Goal: Entertainment & Leisure: Consume media (video, audio)

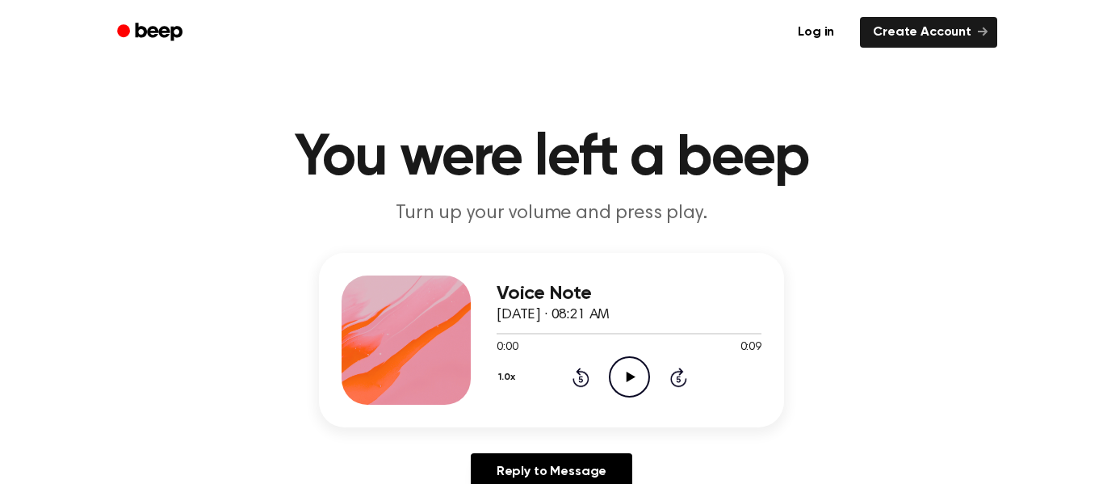
click at [634, 378] on icon "Play Audio" at bounding box center [629, 376] width 41 height 41
click at [624, 385] on icon "Play Audio" at bounding box center [629, 376] width 41 height 41
click at [645, 368] on icon "Play Audio" at bounding box center [629, 376] width 41 height 41
click at [641, 372] on icon "Play Audio" at bounding box center [629, 376] width 41 height 41
click at [619, 374] on icon "Play Audio" at bounding box center [629, 376] width 41 height 41
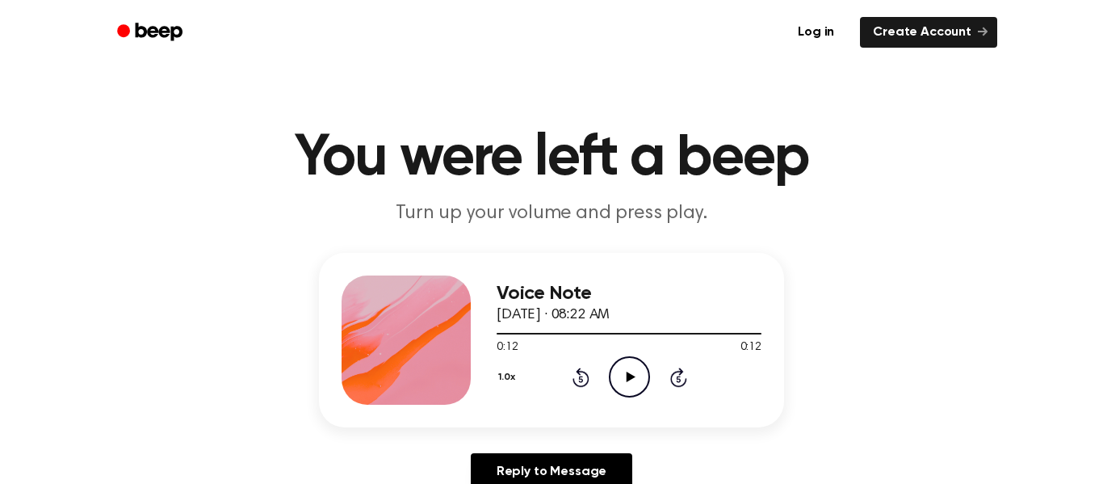
click at [630, 399] on div "Voice Note September 18, 2025 · 08:22 AM 0:12 0:12 Your browser does not suppor…" at bounding box center [628, 339] width 265 height 129
click at [625, 383] on icon "Play Audio" at bounding box center [629, 376] width 41 height 41
click at [625, 366] on icon "Play Audio" at bounding box center [629, 376] width 41 height 41
click at [636, 389] on icon "Play Audio" at bounding box center [629, 376] width 41 height 41
click at [622, 384] on icon "Play Audio" at bounding box center [629, 376] width 41 height 41
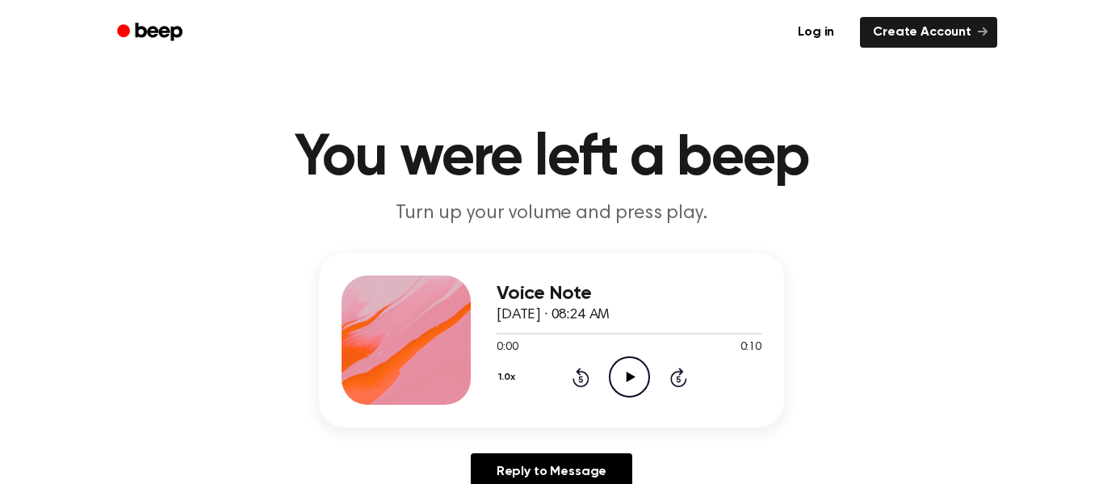
click at [632, 375] on icon at bounding box center [630, 376] width 9 height 10
click at [619, 375] on icon "Play Audio" at bounding box center [629, 376] width 41 height 41
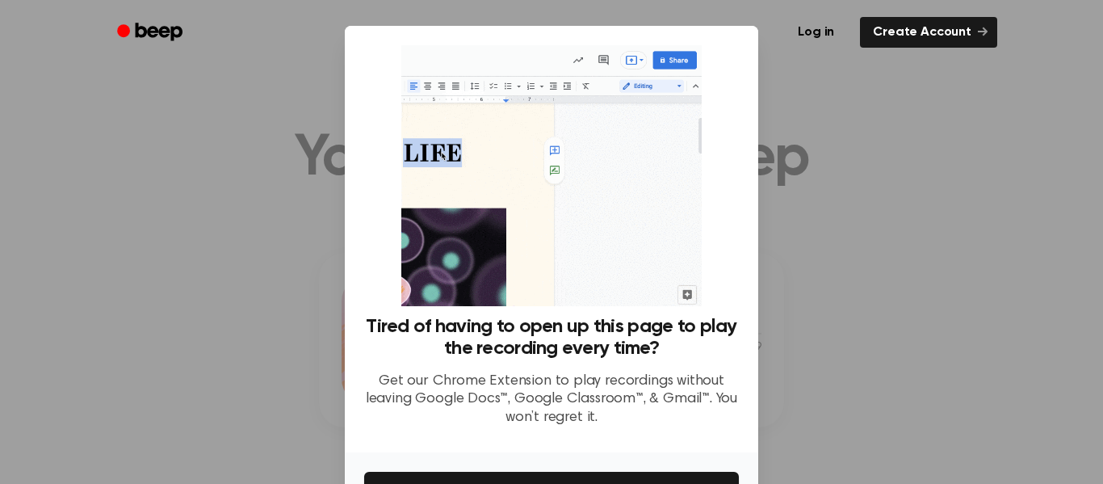
click at [826, 141] on div at bounding box center [551, 242] width 1103 height 484
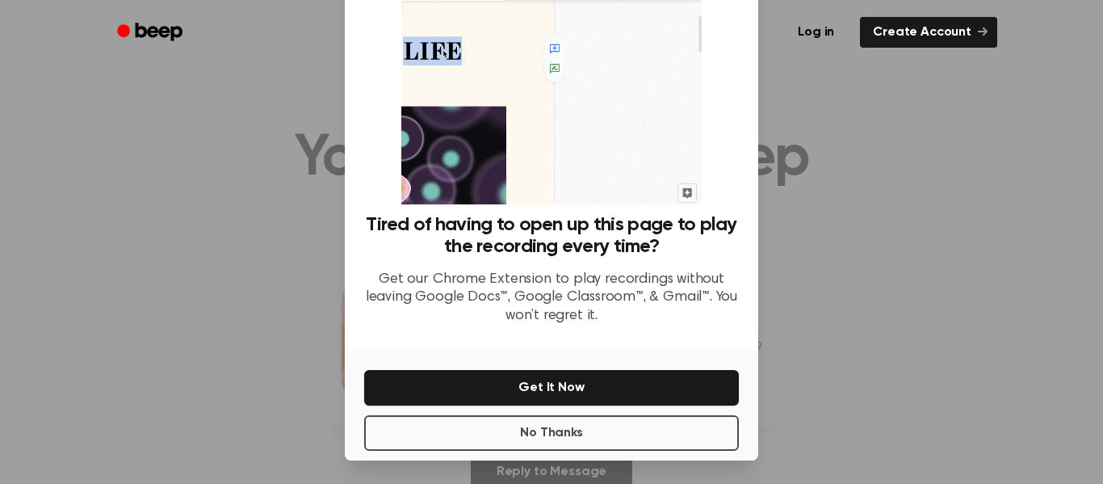
scroll to position [104, 0]
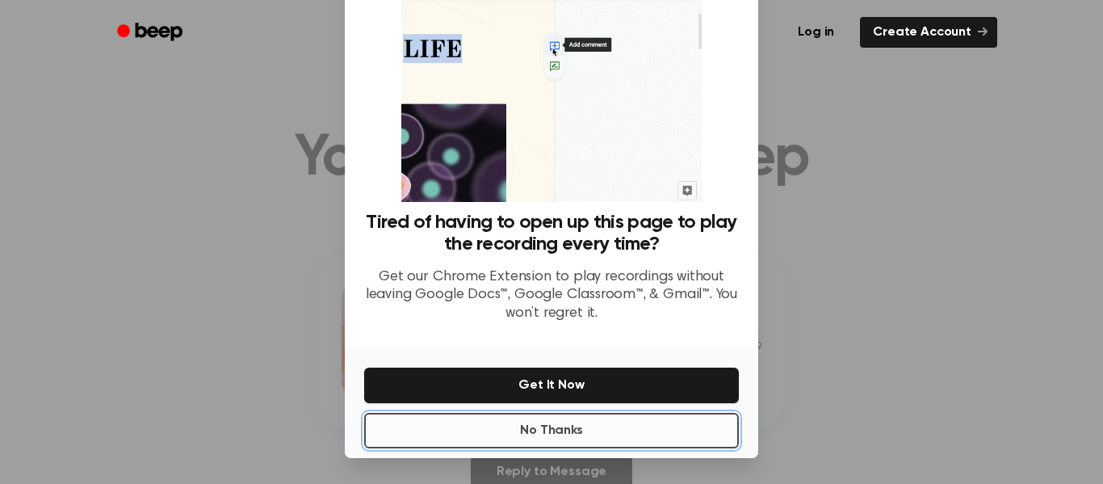
click at [626, 415] on button "No Thanks" at bounding box center [551, 430] width 375 height 36
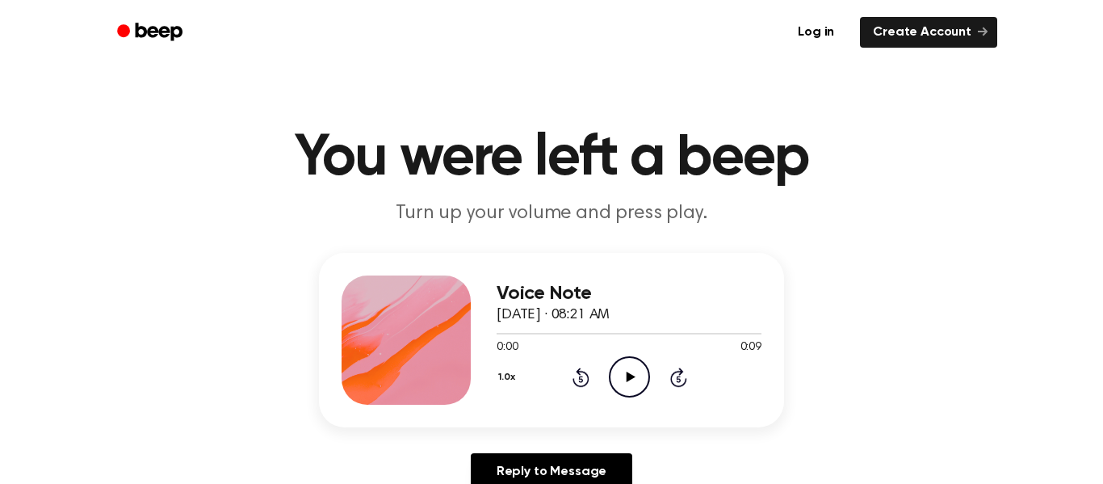
click at [643, 364] on circle at bounding box center [629, 377] width 40 height 40
click at [613, 364] on circle at bounding box center [629, 377] width 40 height 40
click at [645, 390] on icon "Play Audio" at bounding box center [629, 376] width 41 height 41
click at [625, 363] on icon "Play Audio" at bounding box center [629, 376] width 41 height 41
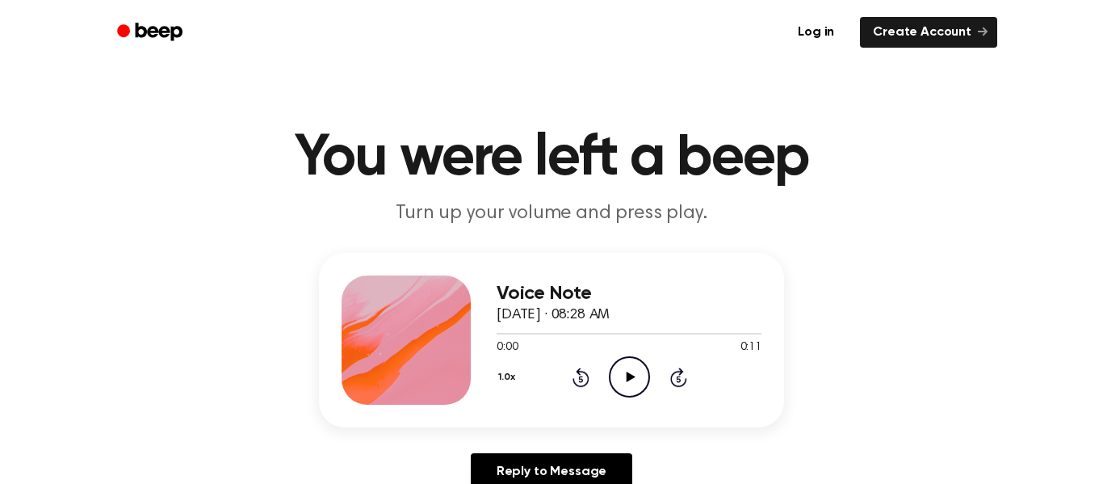
click at [622, 370] on icon "Play Audio" at bounding box center [629, 376] width 41 height 41
click at [636, 356] on icon "Play Audio" at bounding box center [629, 376] width 41 height 41
click at [645, 383] on icon "Play Audio" at bounding box center [629, 376] width 41 height 41
click at [615, 386] on icon "Play Audio" at bounding box center [629, 376] width 41 height 41
